Goal: Find specific page/section: Find specific page/section

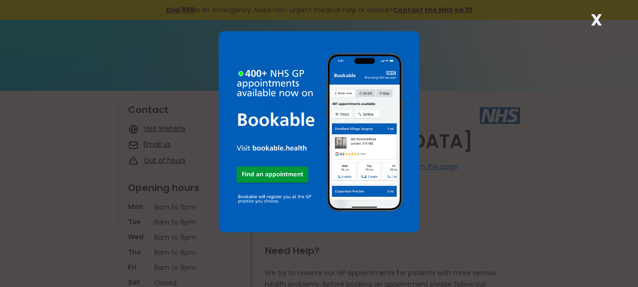
click at [404, 44] on img at bounding box center [319, 131] width 201 height 201
click at [459, 41] on div "X" at bounding box center [319, 143] width 638 height 287
click at [596, 17] on strong "X" at bounding box center [596, 20] width 11 height 23
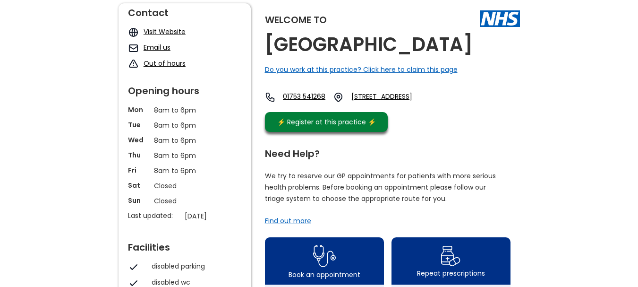
scroll to position [77, 0]
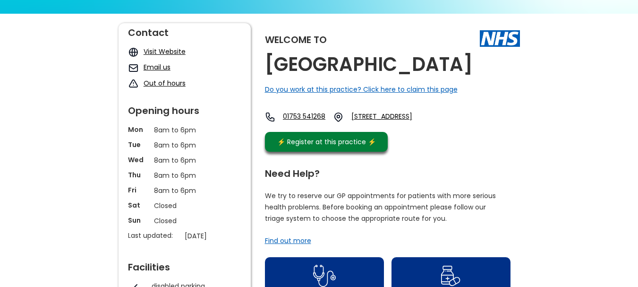
click at [163, 83] on link "Out of hours" at bounding box center [165, 82] width 42 height 9
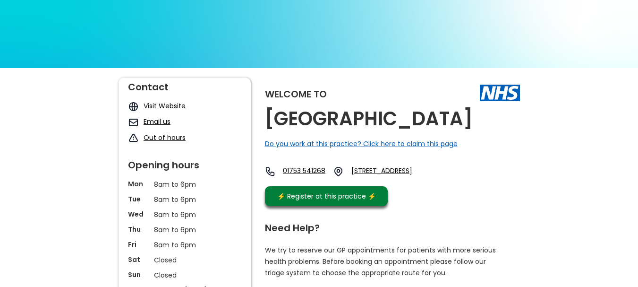
scroll to position [17, 0]
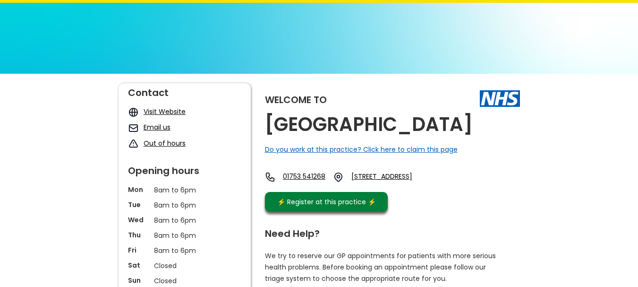
click at [157, 143] on link "Out of hours" at bounding box center [165, 142] width 42 height 9
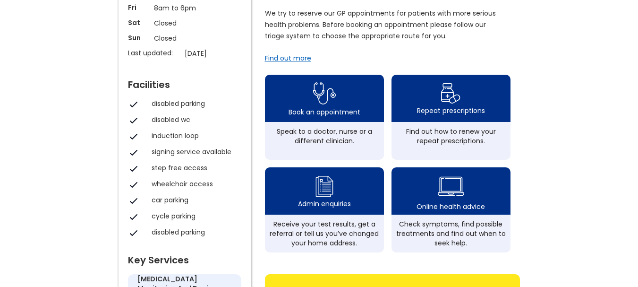
scroll to position [282, 0]
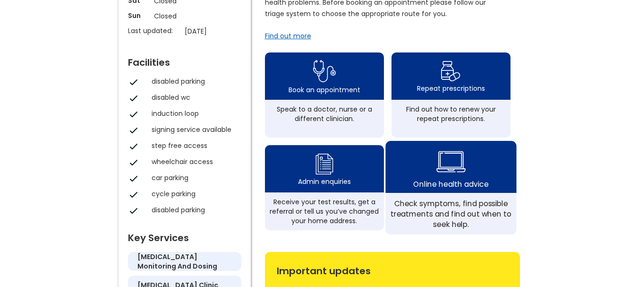
click at [448, 172] on img at bounding box center [451, 161] width 29 height 34
